Goal: Task Accomplishment & Management: Use online tool/utility

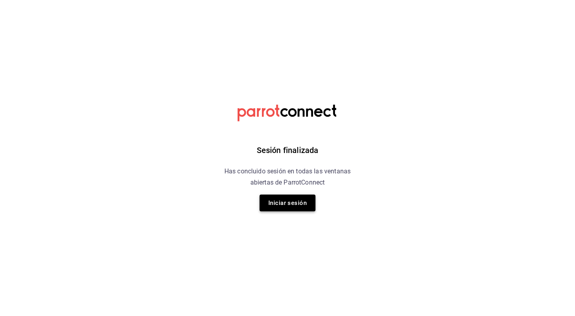
click at [284, 207] on button "Iniciar sesión" at bounding box center [287, 202] width 56 height 17
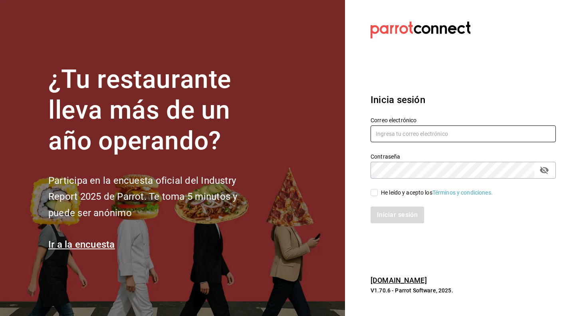
click at [446, 129] on input "text" at bounding box center [462, 133] width 185 height 17
type input "robertomargonz@gmail.com"
click at [375, 193] on input "He leído y acepto los Términos y condiciones." at bounding box center [373, 192] width 7 height 7
checkbox input "true"
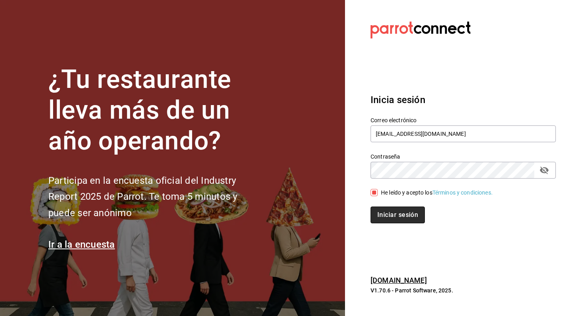
click at [403, 218] on button "Iniciar sesión" at bounding box center [397, 214] width 54 height 17
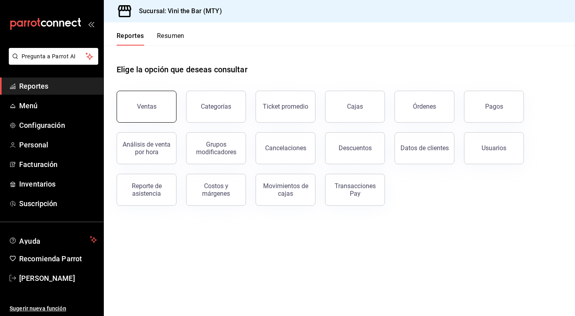
click at [140, 109] on div "Ventas" at bounding box center [147, 107] width 20 height 8
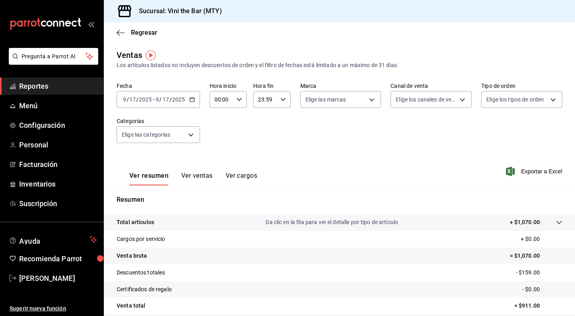
click at [190, 101] on icon "button" at bounding box center [192, 100] width 6 height 6
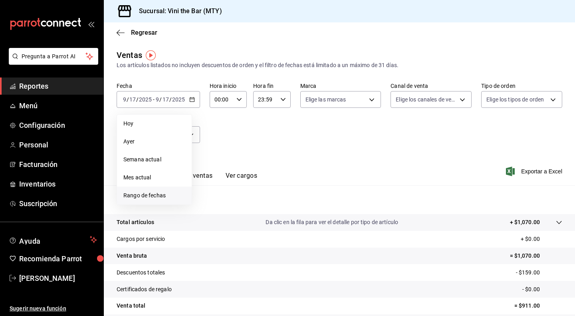
click at [157, 194] on span "Rango de fechas" at bounding box center [154, 195] width 62 height 8
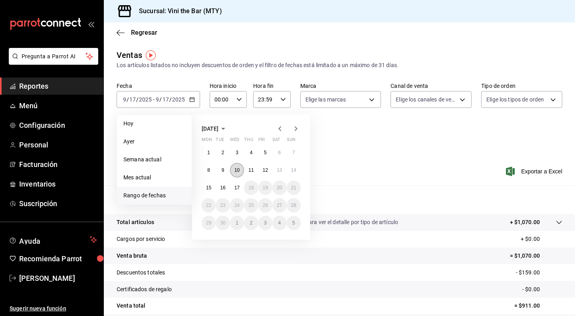
click at [240, 168] on button "10" at bounding box center [237, 170] width 14 height 14
click at [292, 168] on abbr "14" at bounding box center [293, 170] width 5 height 6
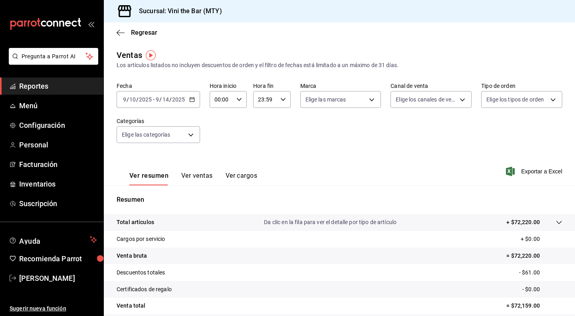
click at [351, 154] on div "Ver resumen Ver ventas Ver cargos Exportar a Excel" at bounding box center [339, 168] width 471 height 33
click at [524, 172] on span "Exportar a Excel" at bounding box center [534, 171] width 55 height 10
click at [531, 172] on span "Exportar a Excel" at bounding box center [534, 171] width 55 height 10
